Goal: Information Seeking & Learning: Learn about a topic

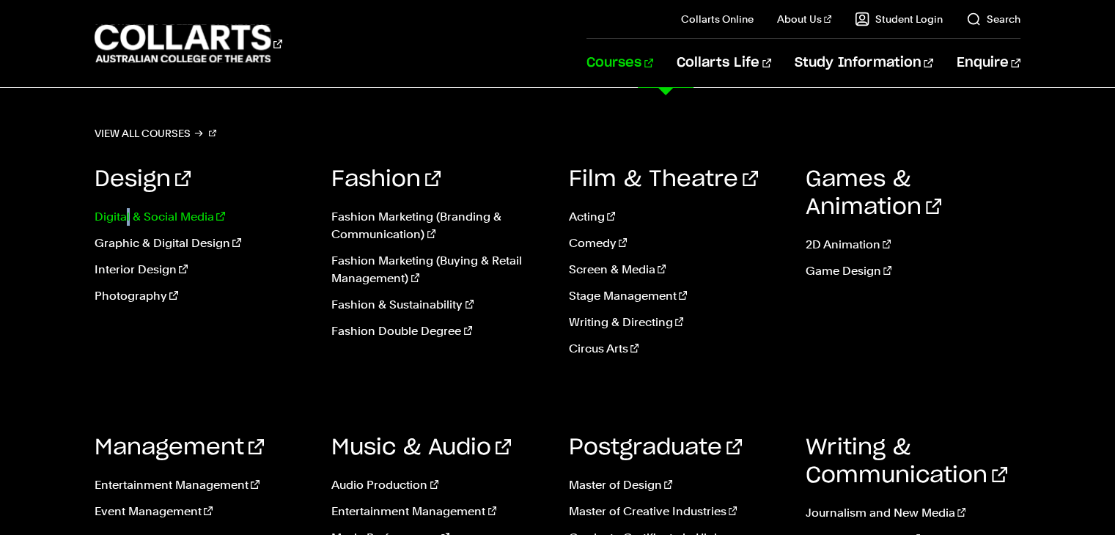
drag, startPoint x: 123, startPoint y: 202, endPoint x: 130, endPoint y: 211, distance: 12.0
click at [130, 211] on ul "Digital & Social Media Graphic & Digital Design Interior Design Photography" at bounding box center [202, 260] width 215 height 129
click at [154, 248] on link "Graphic & Digital Design" at bounding box center [202, 244] width 215 height 18
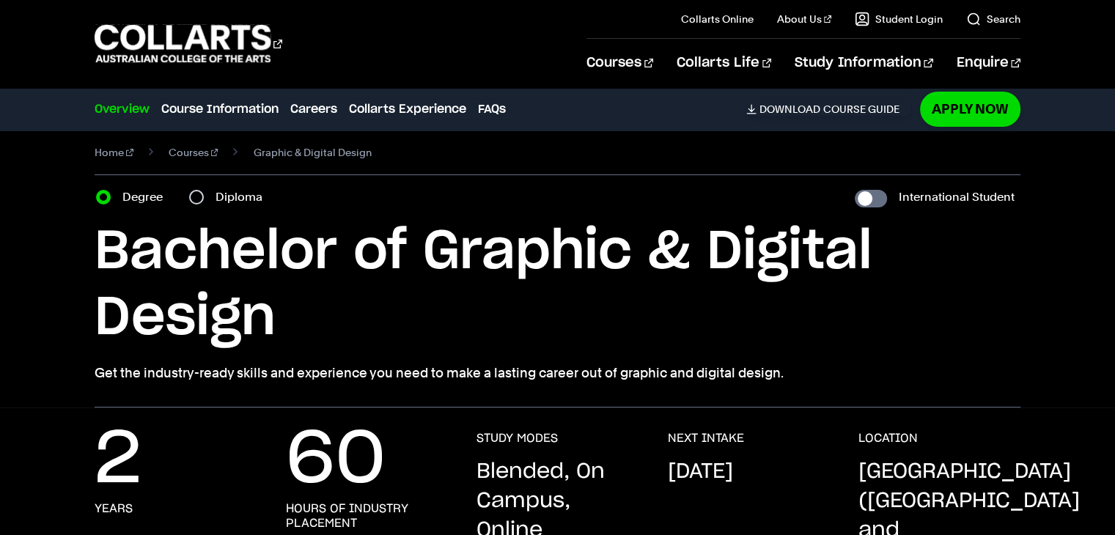
scroll to position [154, 0]
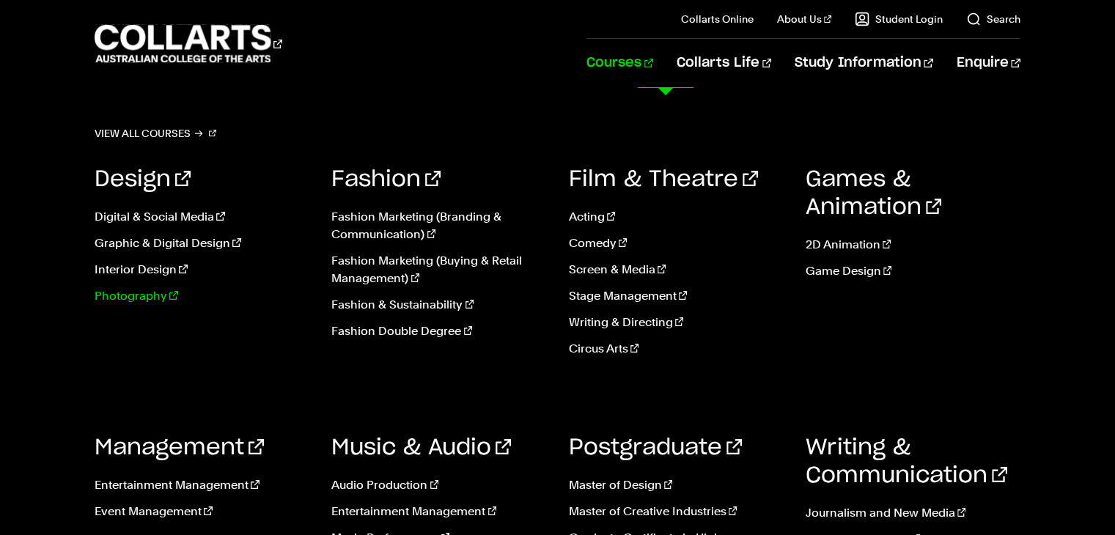
click at [138, 291] on link "Photography" at bounding box center [202, 296] width 215 height 18
click at [111, 220] on link "Digital & Social Media" at bounding box center [202, 217] width 215 height 18
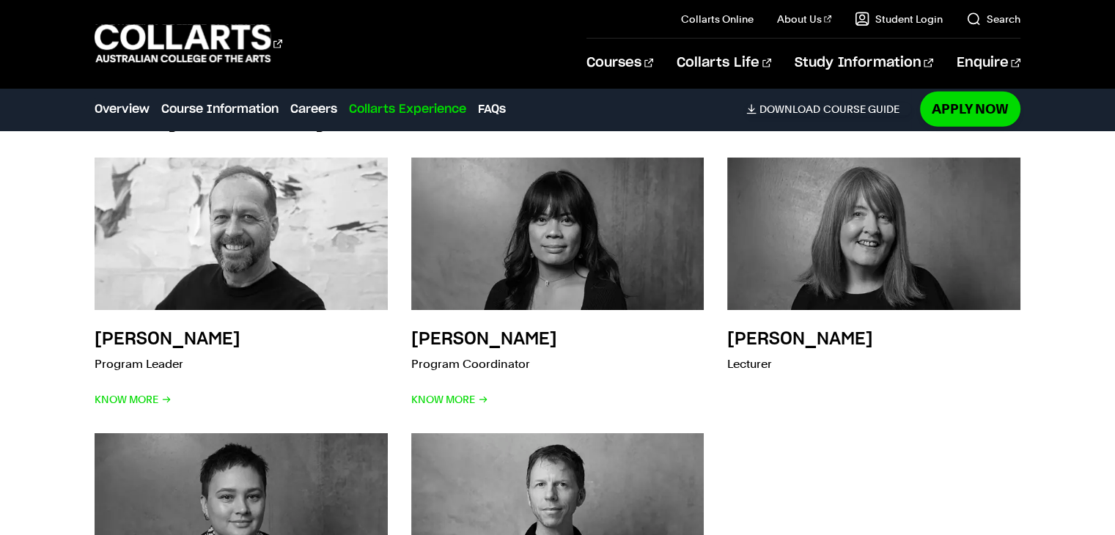
scroll to position [4112, 0]
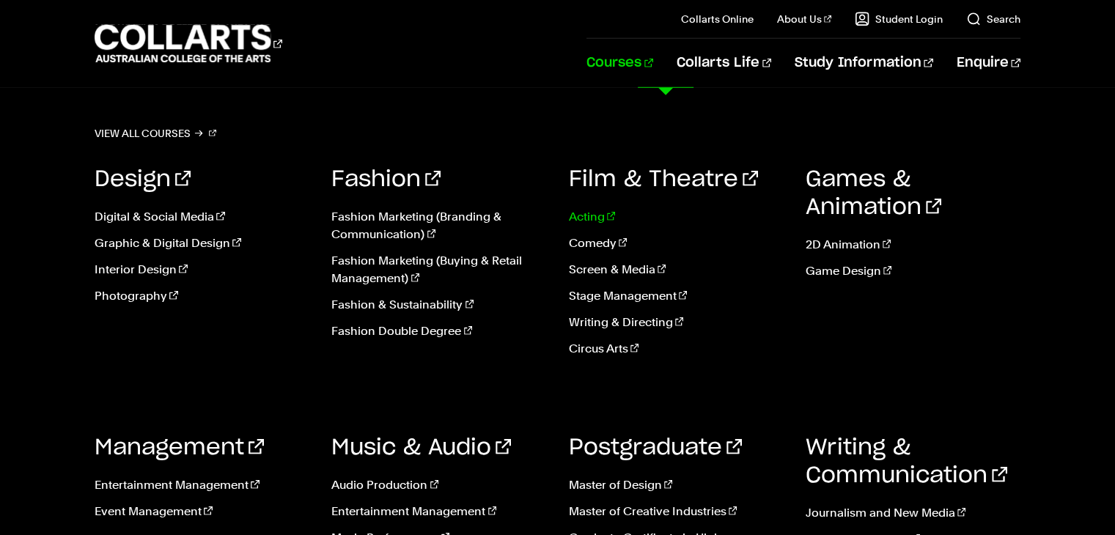
click at [594, 215] on link "Acting" at bounding box center [676, 217] width 215 height 18
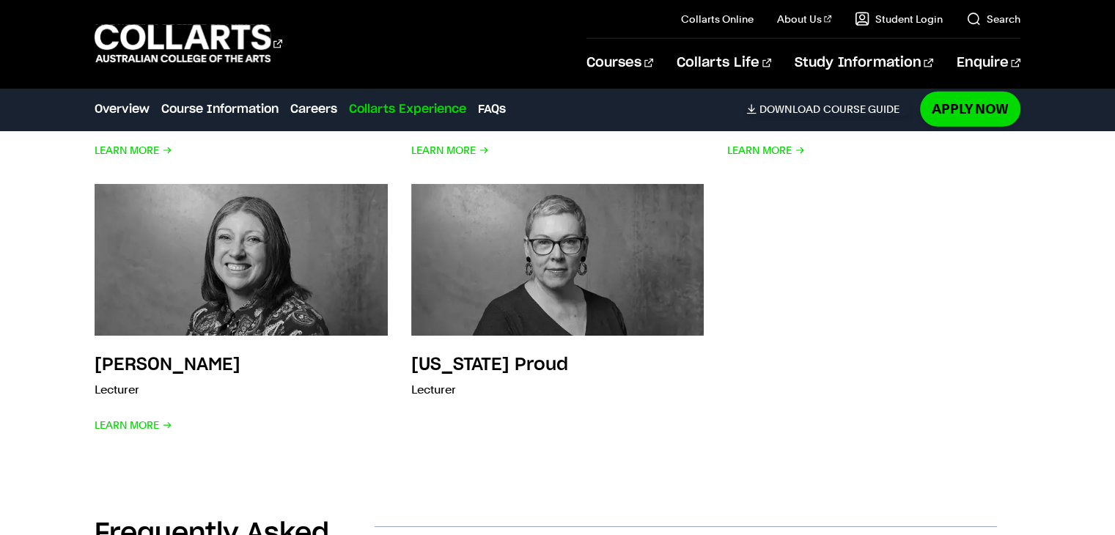
scroll to position [3795, 0]
